Goal: Navigation & Orientation: Find specific page/section

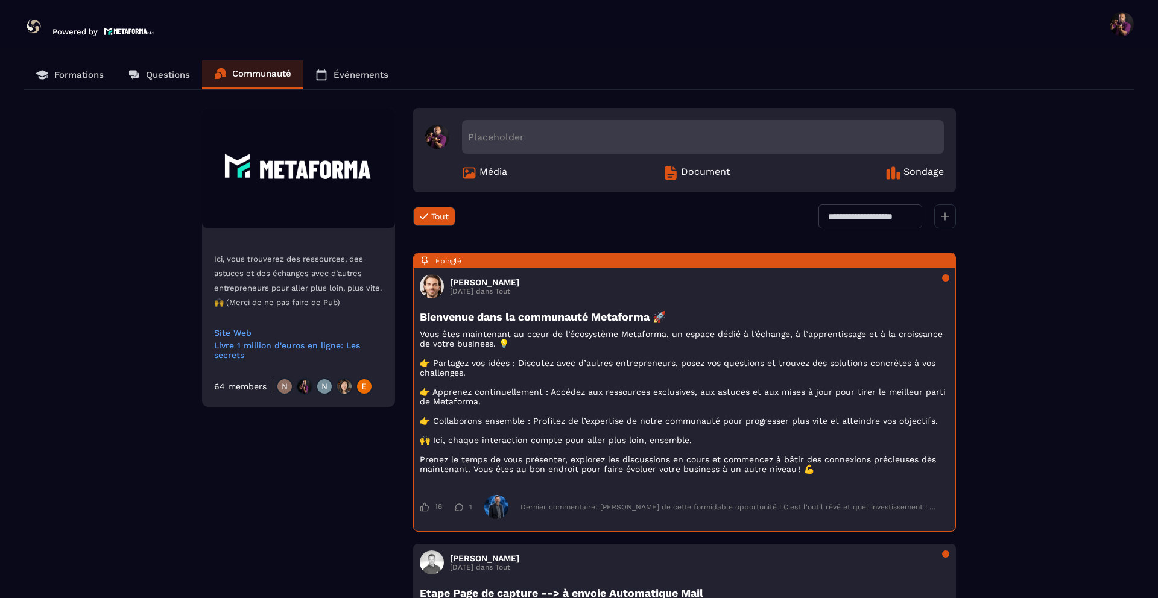
click at [98, 78] on p "Formations" at bounding box center [78, 74] width 49 height 11
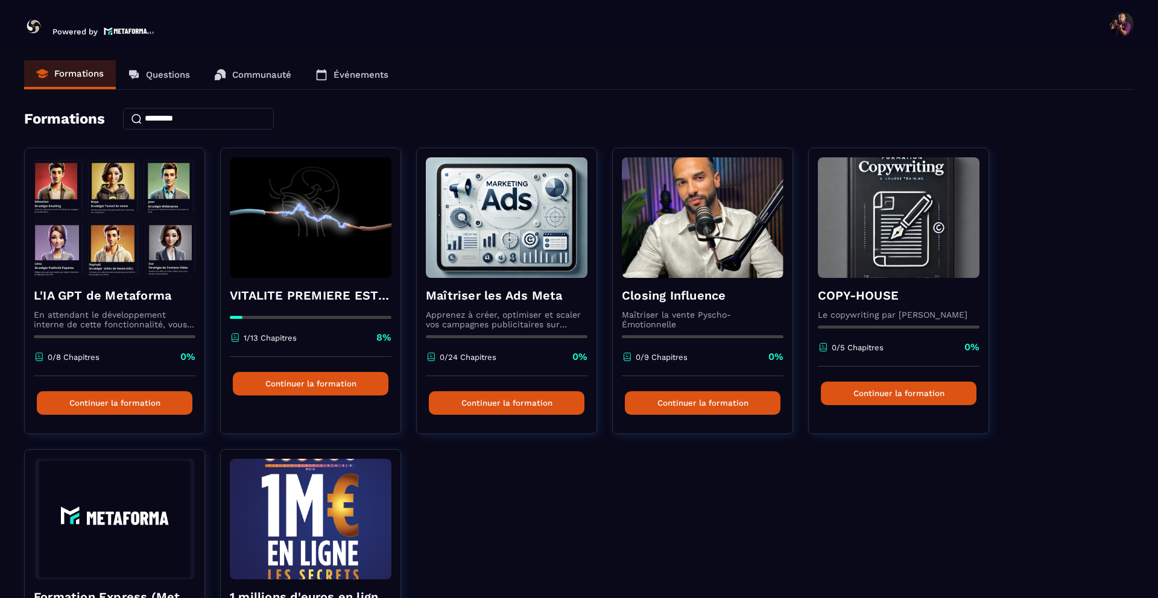
click at [1128, 21] on span at bounding box center [1121, 24] width 24 height 24
